Goal: Navigation & Orientation: Find specific page/section

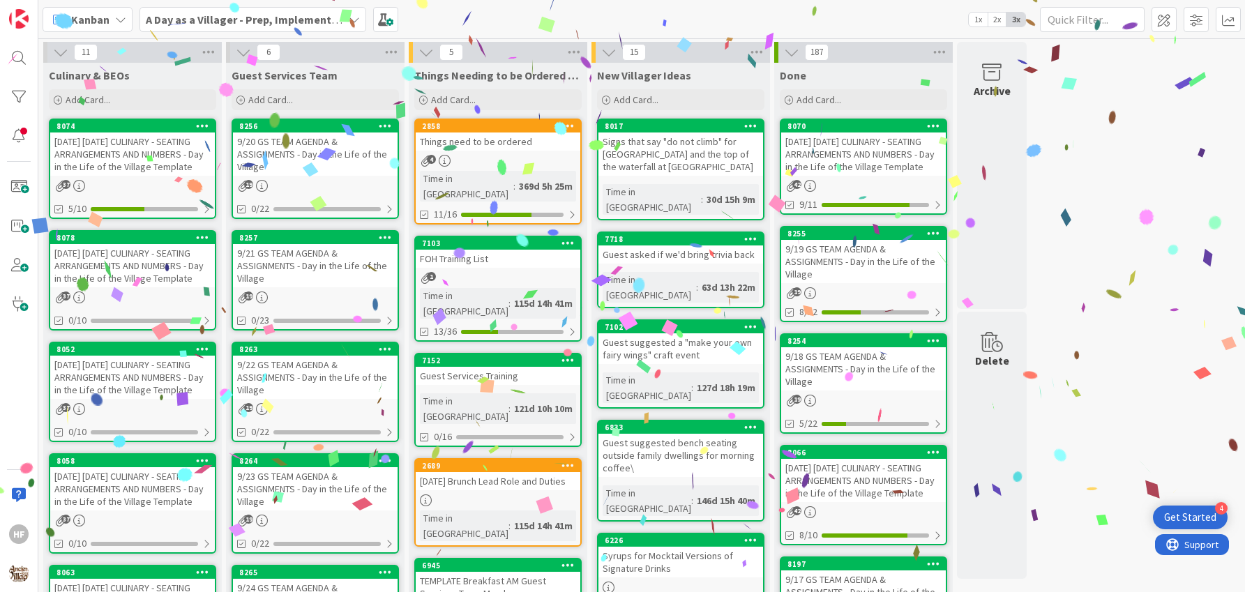
click at [143, 154] on div "[DATE] [DATE] CULINARY - SEATING ARRANGEMENTS AND NUMBERS - Day in the Life of …" at bounding box center [132, 154] width 165 height 43
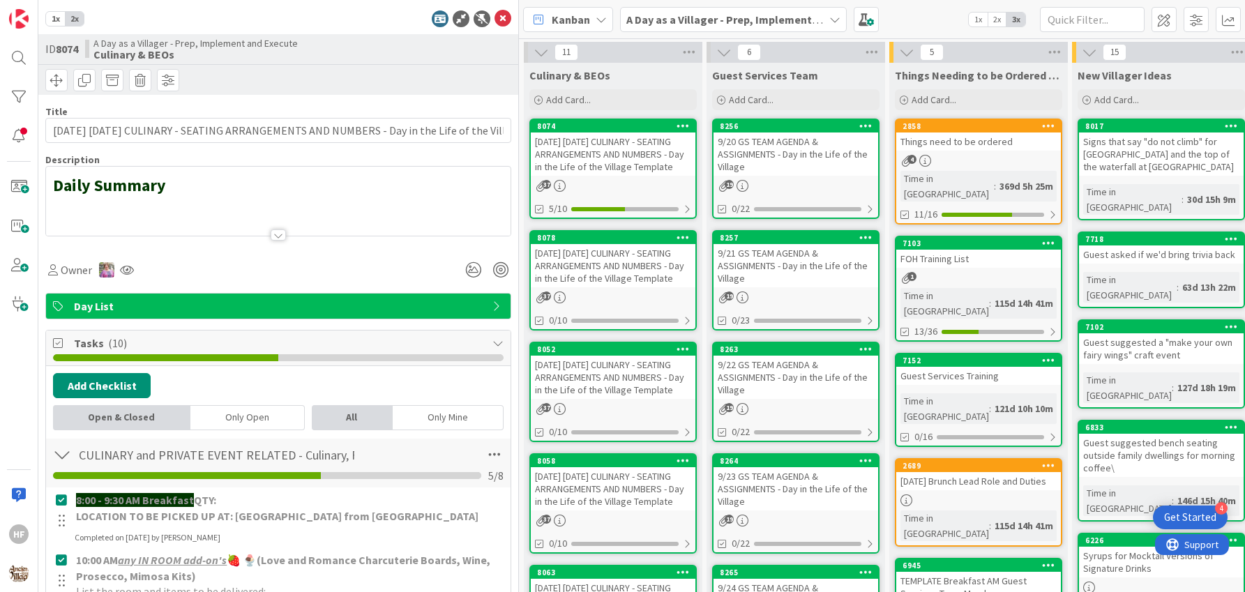
click at [259, 234] on div at bounding box center [278, 228] width 466 height 15
click at [269, 232] on div at bounding box center [278, 228] width 466 height 15
click at [276, 236] on div at bounding box center [278, 235] width 15 height 11
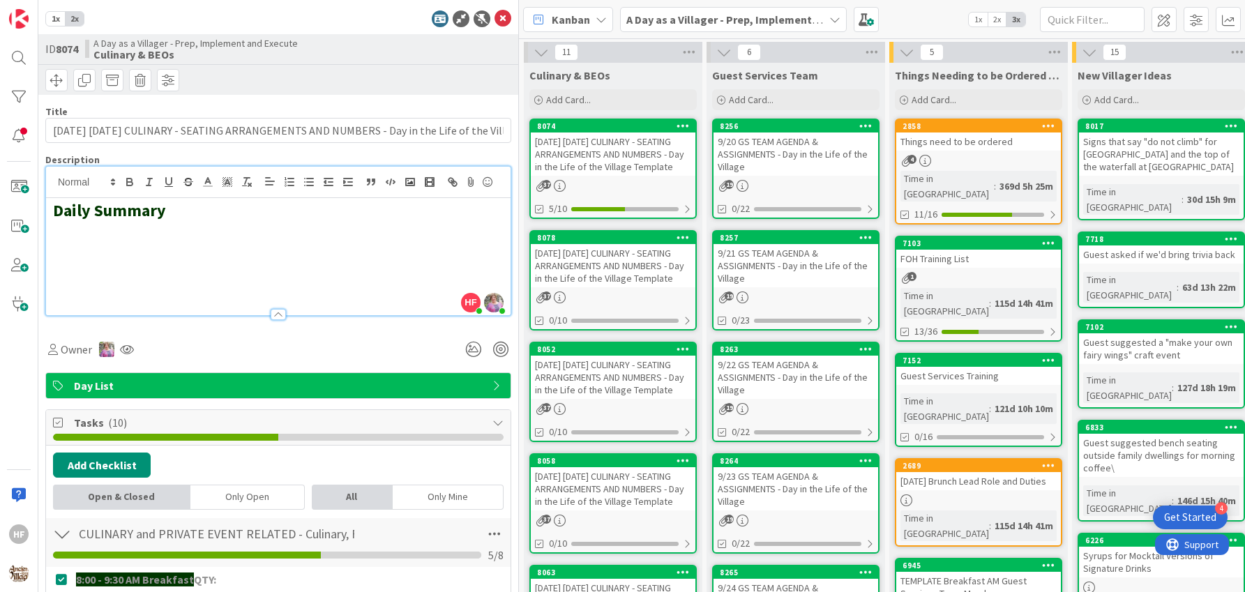
click at [161, 221] on strong "Daily Summary" at bounding box center [109, 211] width 113 height 22
click at [137, 241] on h2 at bounding box center [278, 231] width 451 height 20
click at [412, 180] on icon "button" at bounding box center [410, 182] width 13 height 13
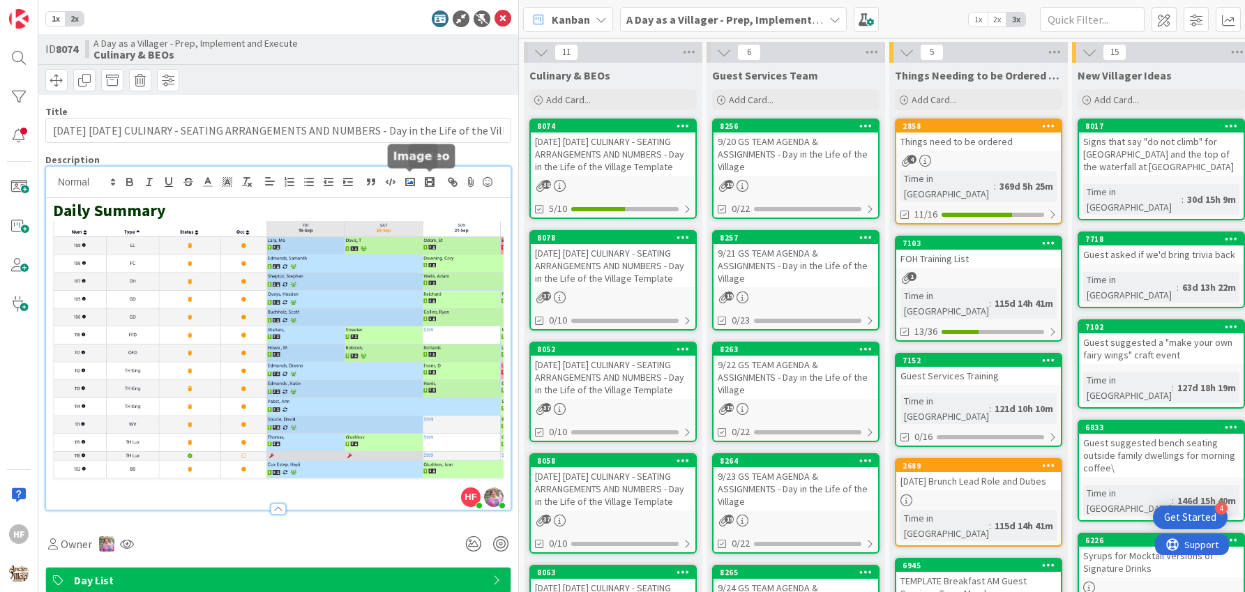
click at [408, 181] on icon "button" at bounding box center [410, 182] width 13 height 13
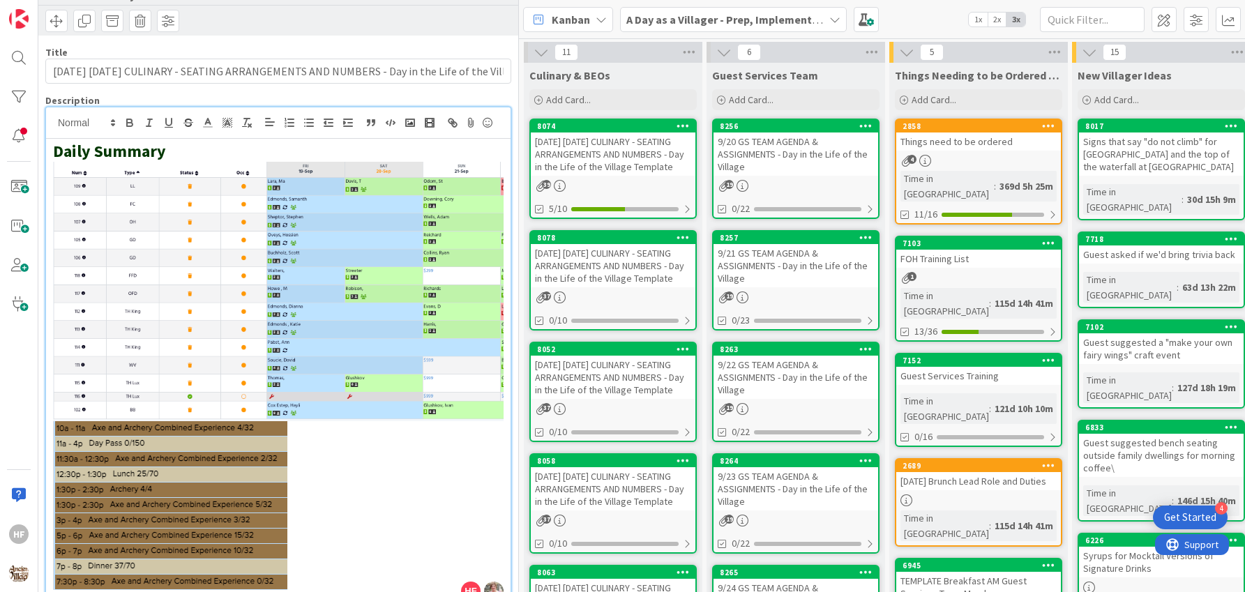
scroll to position [59, 0]
click at [373, 459] on p at bounding box center [278, 505] width 451 height 169
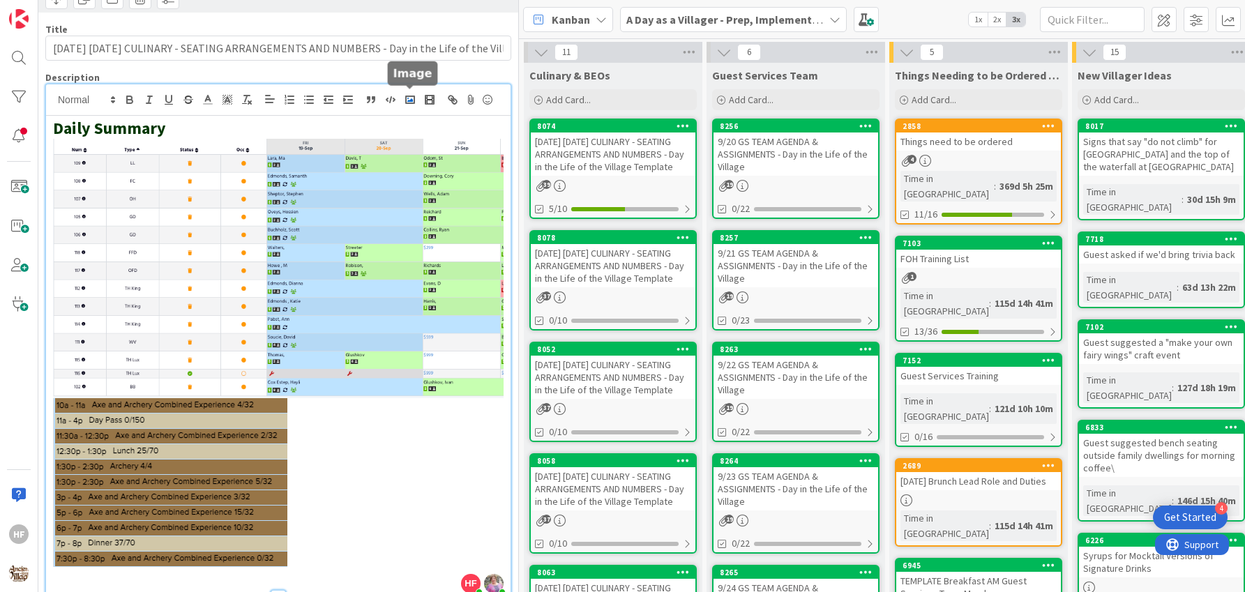
click at [409, 106] on button "button" at bounding box center [410, 99] width 20 height 17
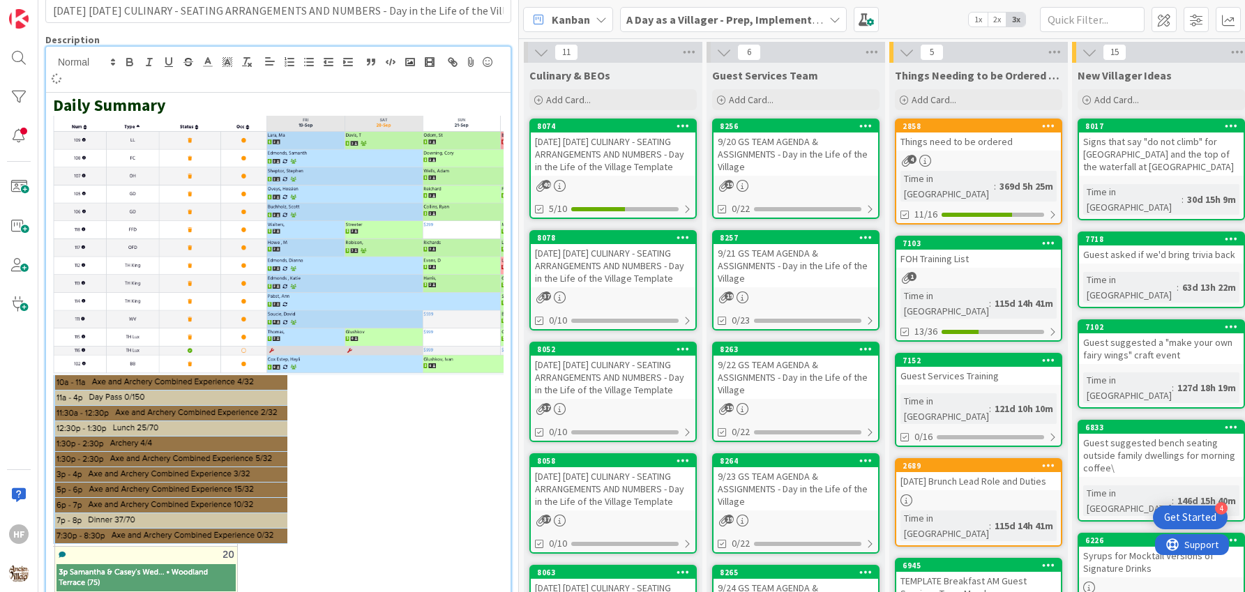
scroll to position [0, 0]
